Goal: Task Accomplishment & Management: Use online tool/utility

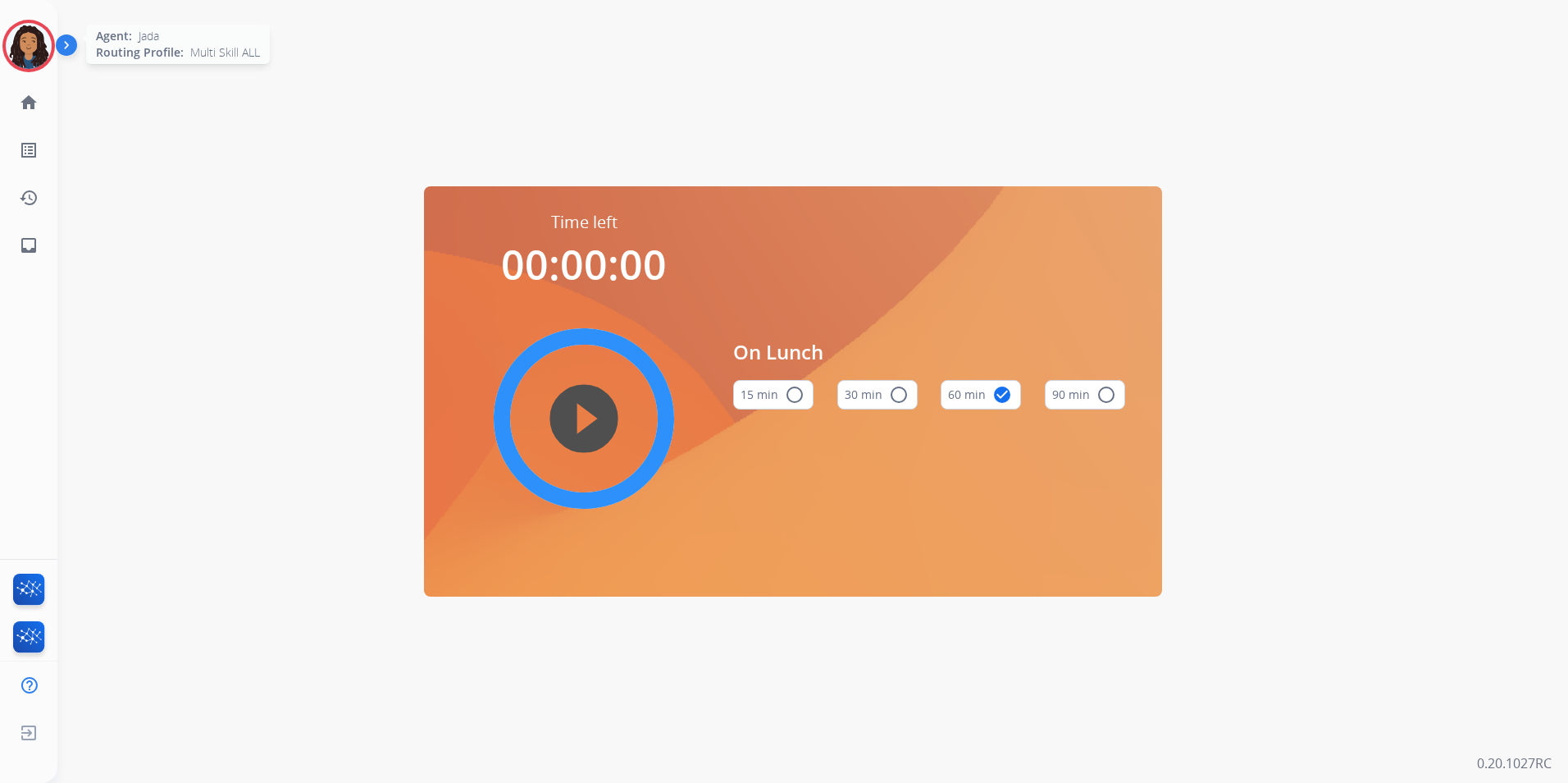
click at [13, 34] on img at bounding box center [29, 45] width 46 height 46
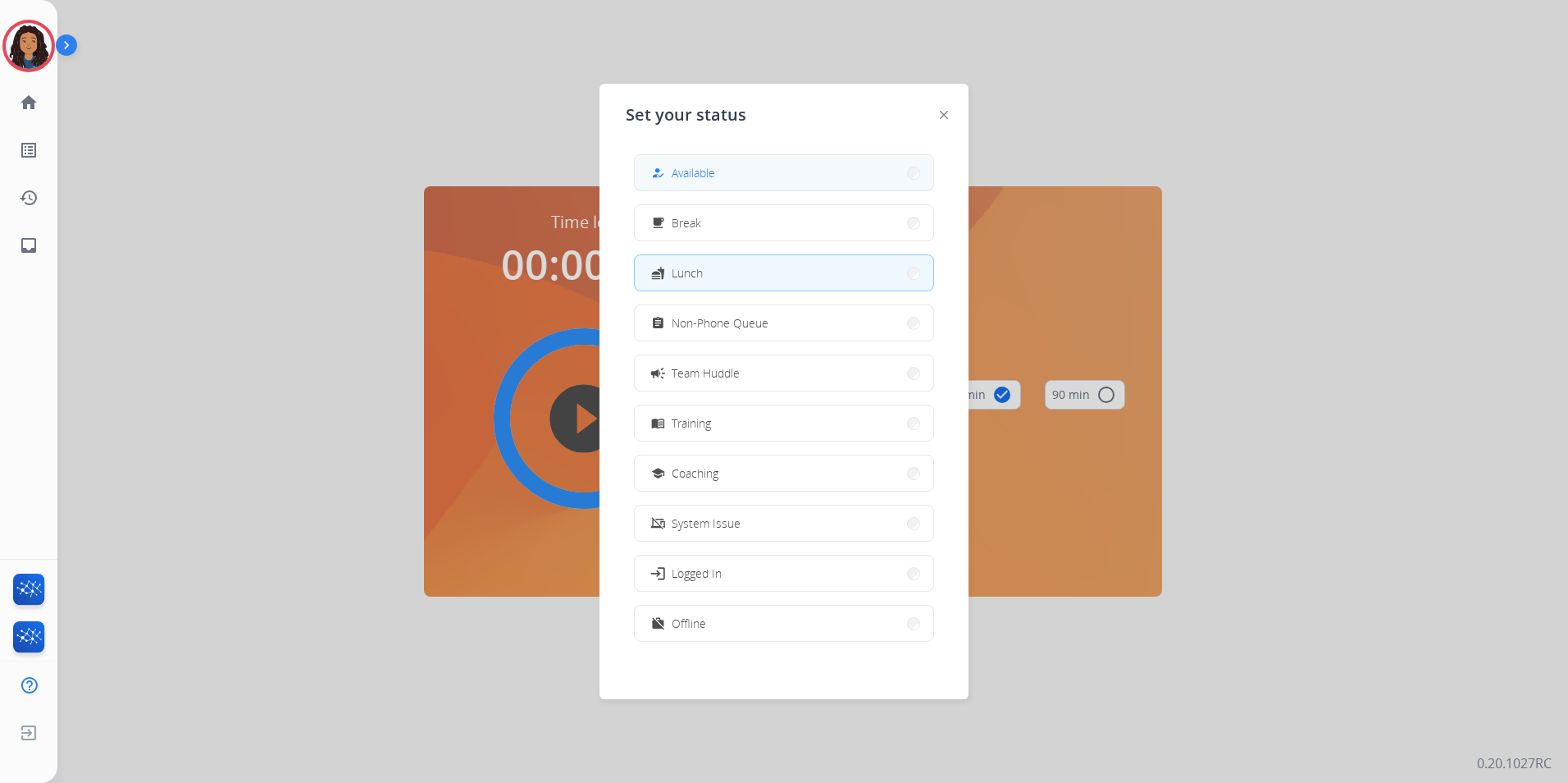
click at [840, 190] on div "how_to_reg Available" at bounding box center [784, 172] width 300 height 36
click at [827, 179] on button "how_to_reg Available" at bounding box center [784, 172] width 298 height 35
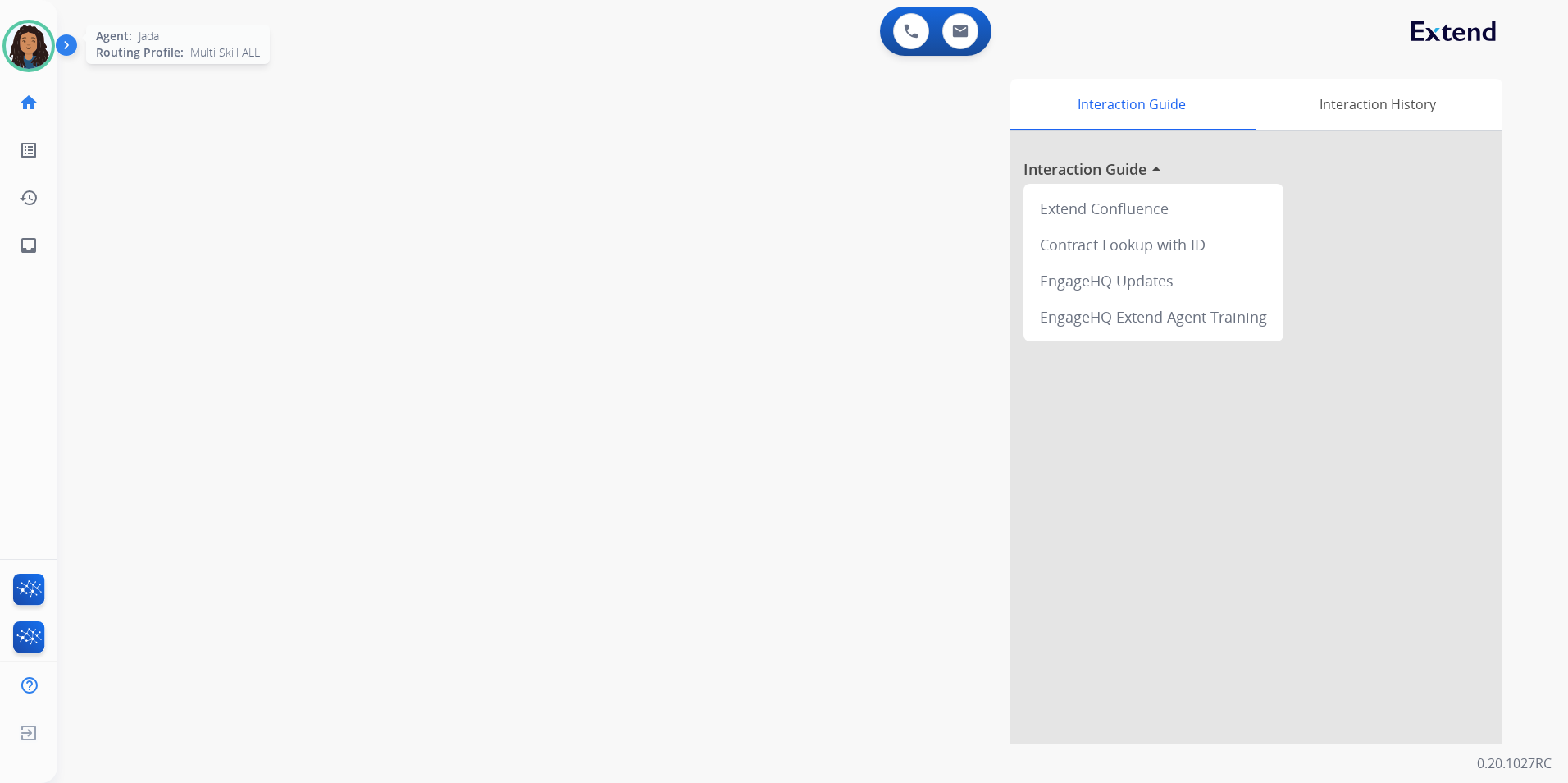
click at [32, 52] on img at bounding box center [29, 45] width 46 height 46
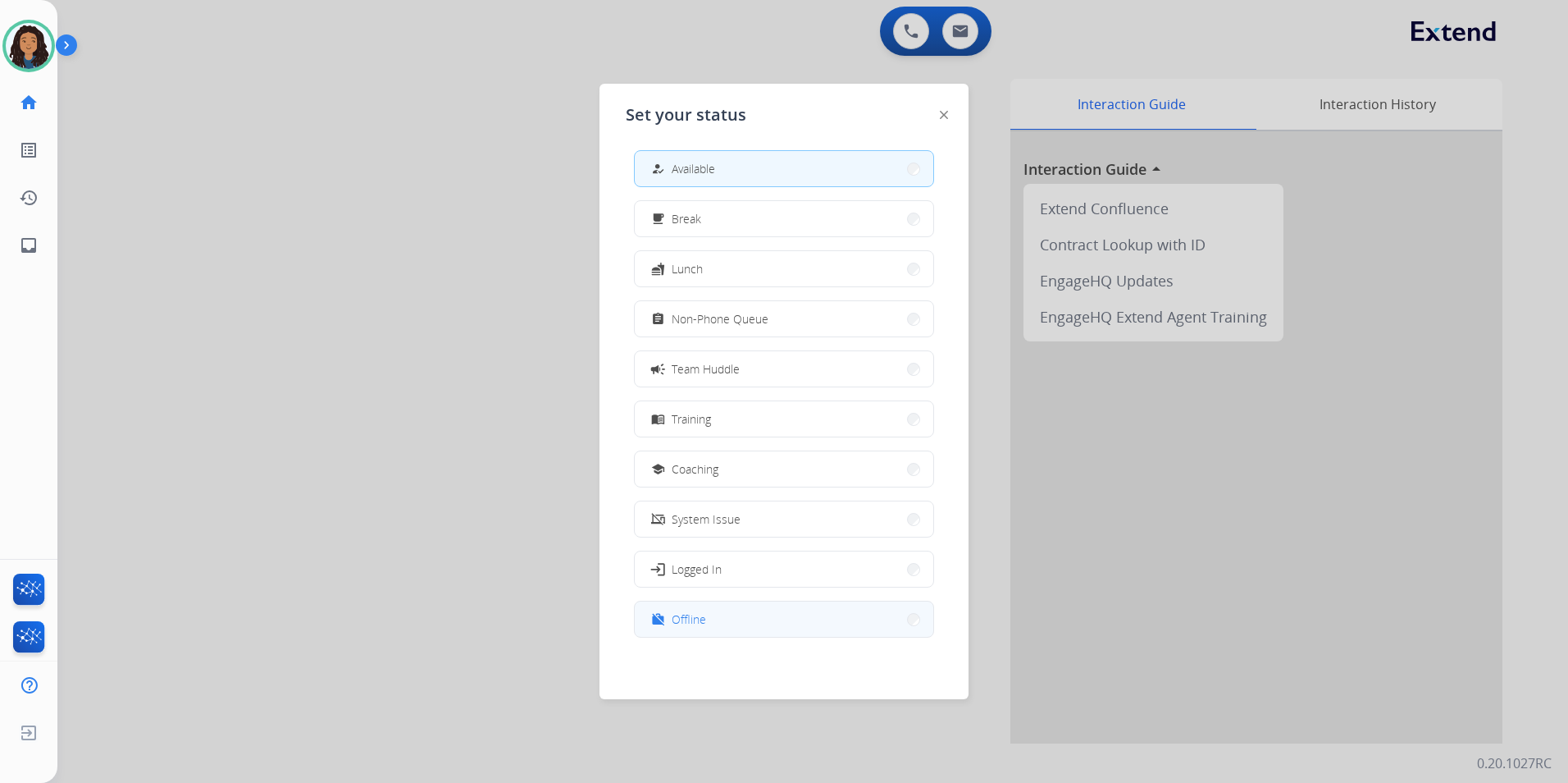
scroll to position [5, 0]
click at [720, 632] on button "work_off Offline" at bounding box center [784, 619] width 298 height 35
